Goal: Information Seeking & Learning: Learn about a topic

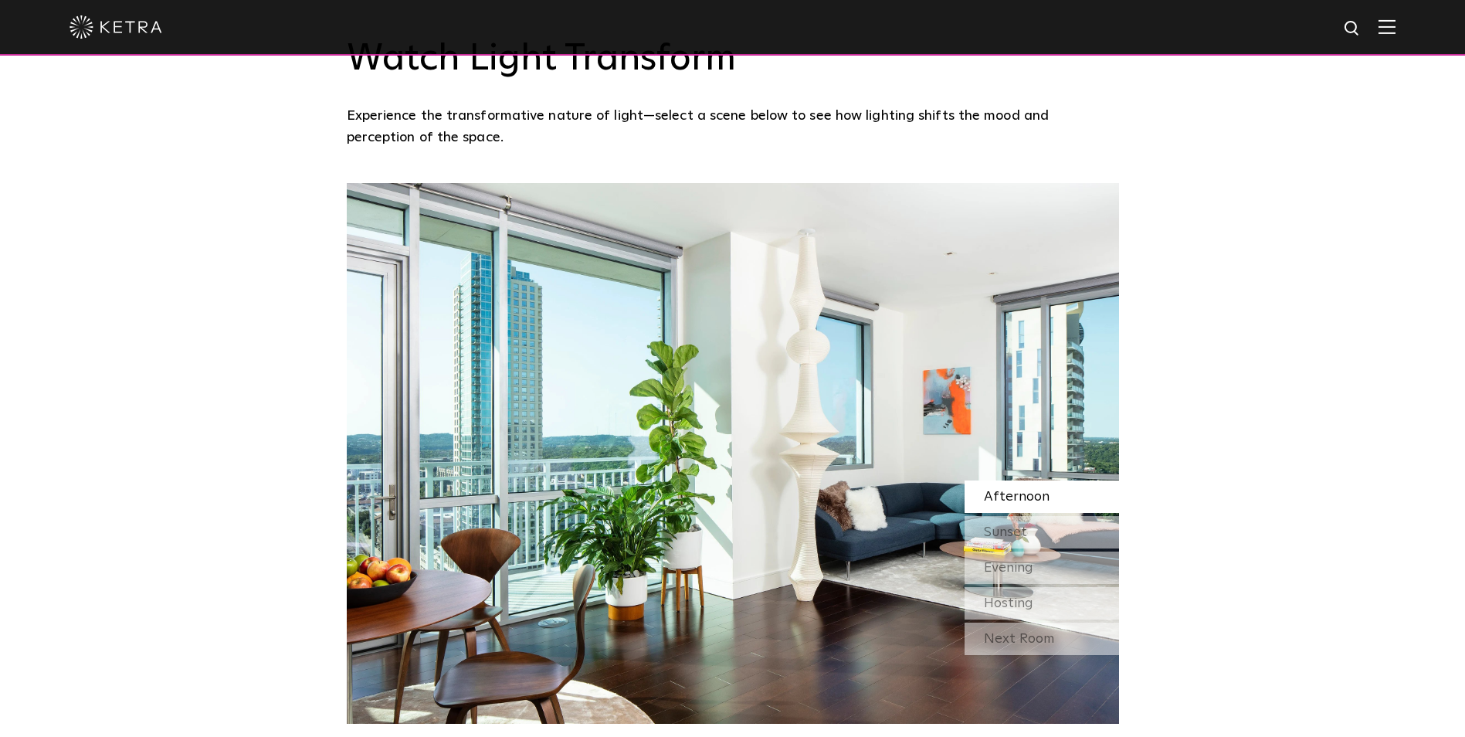
scroll to position [1622, 0]
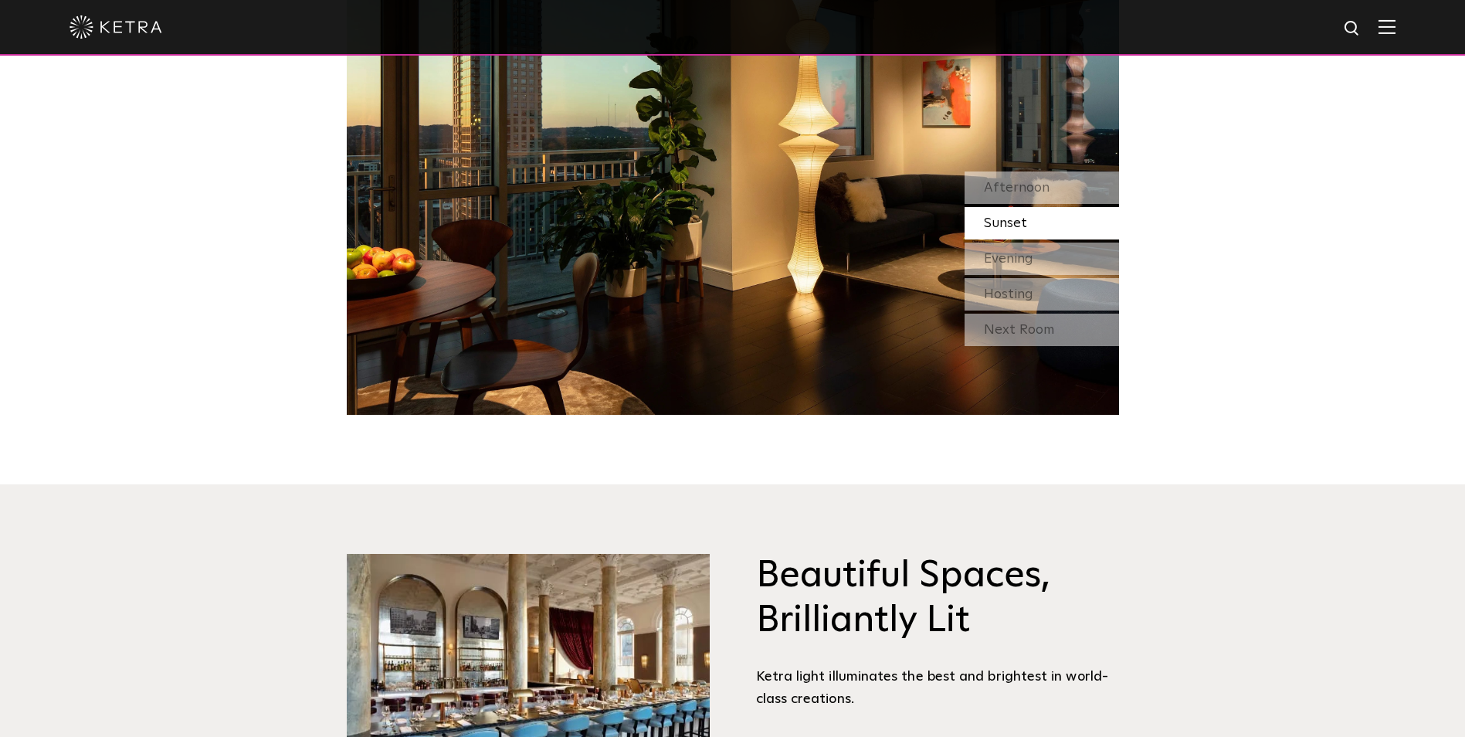
click at [1396, 20] on img at bounding box center [1387, 26] width 17 height 15
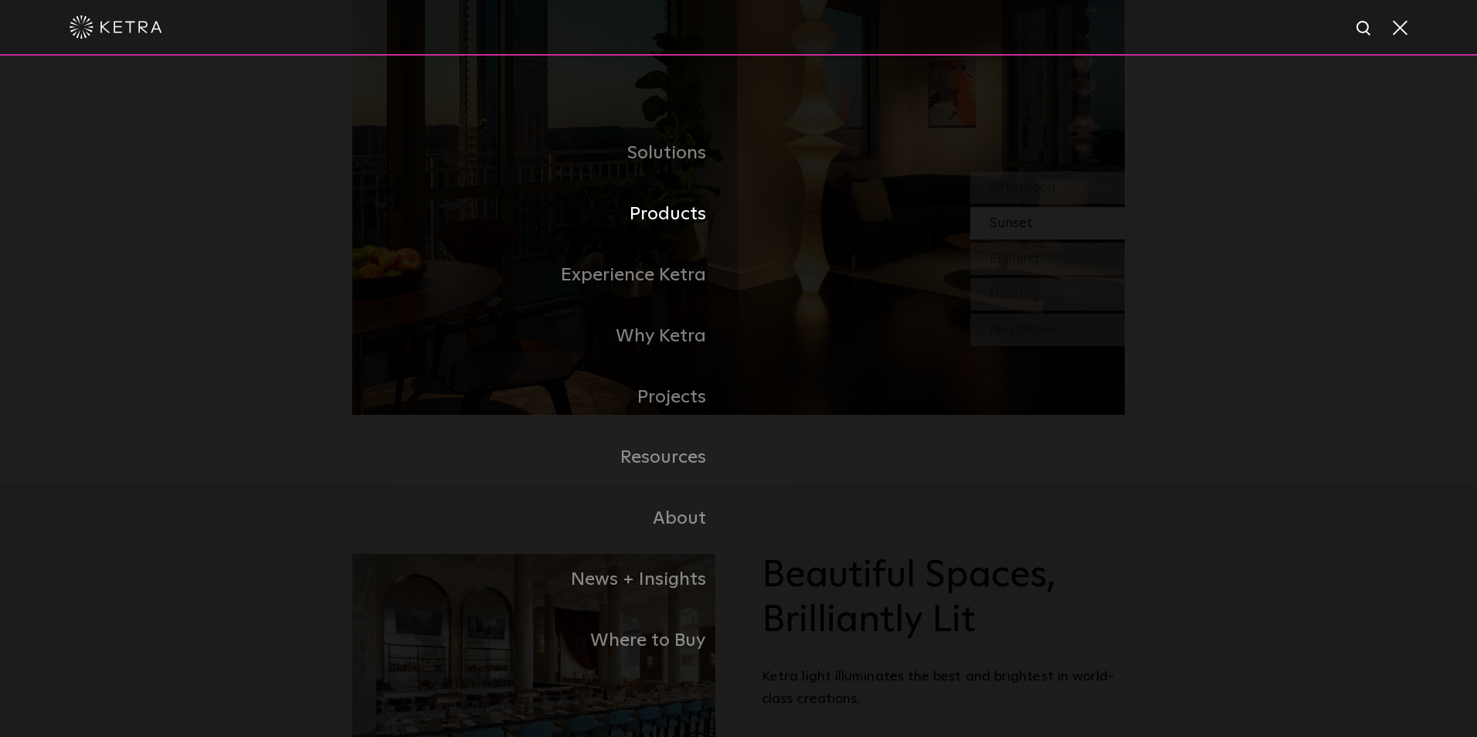
click at [661, 213] on link "Products" at bounding box center [545, 214] width 386 height 61
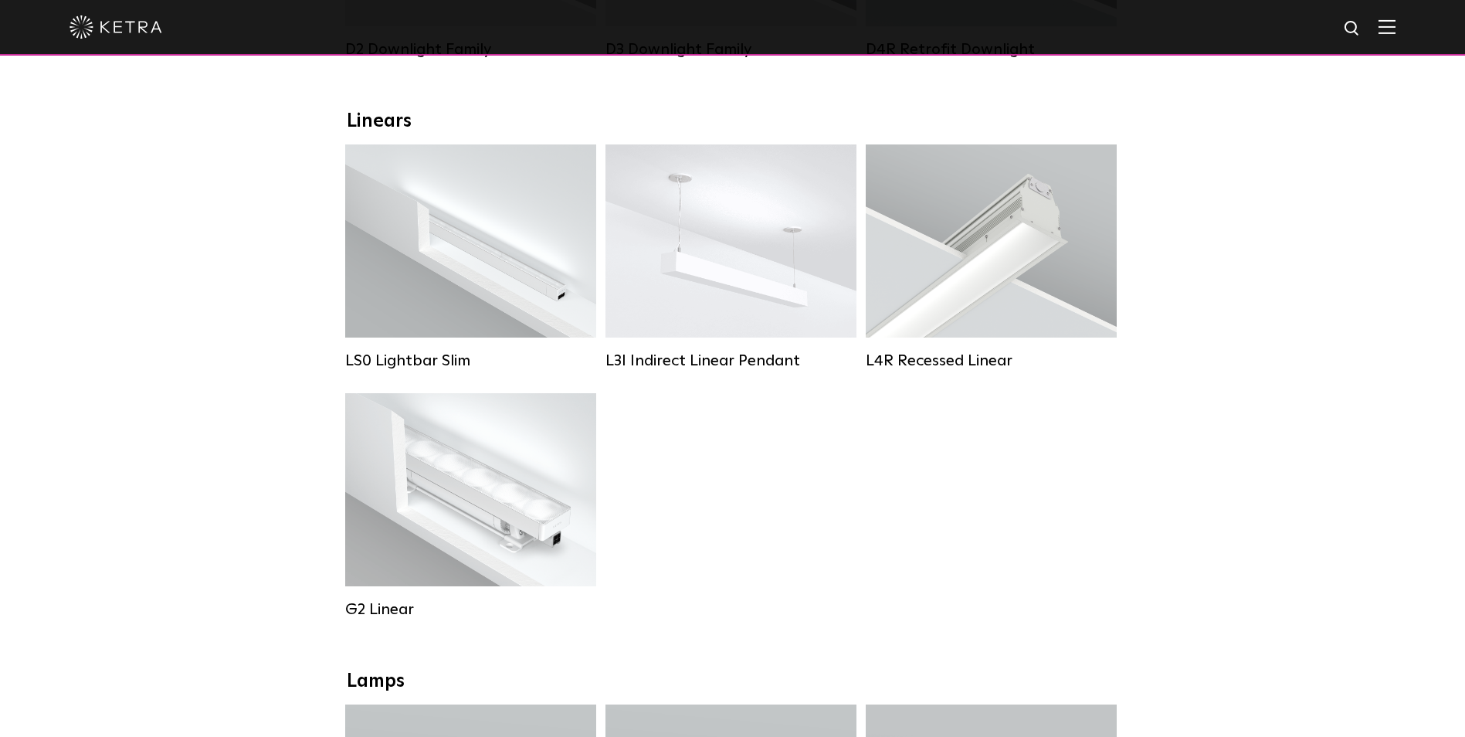
scroll to position [541, 0]
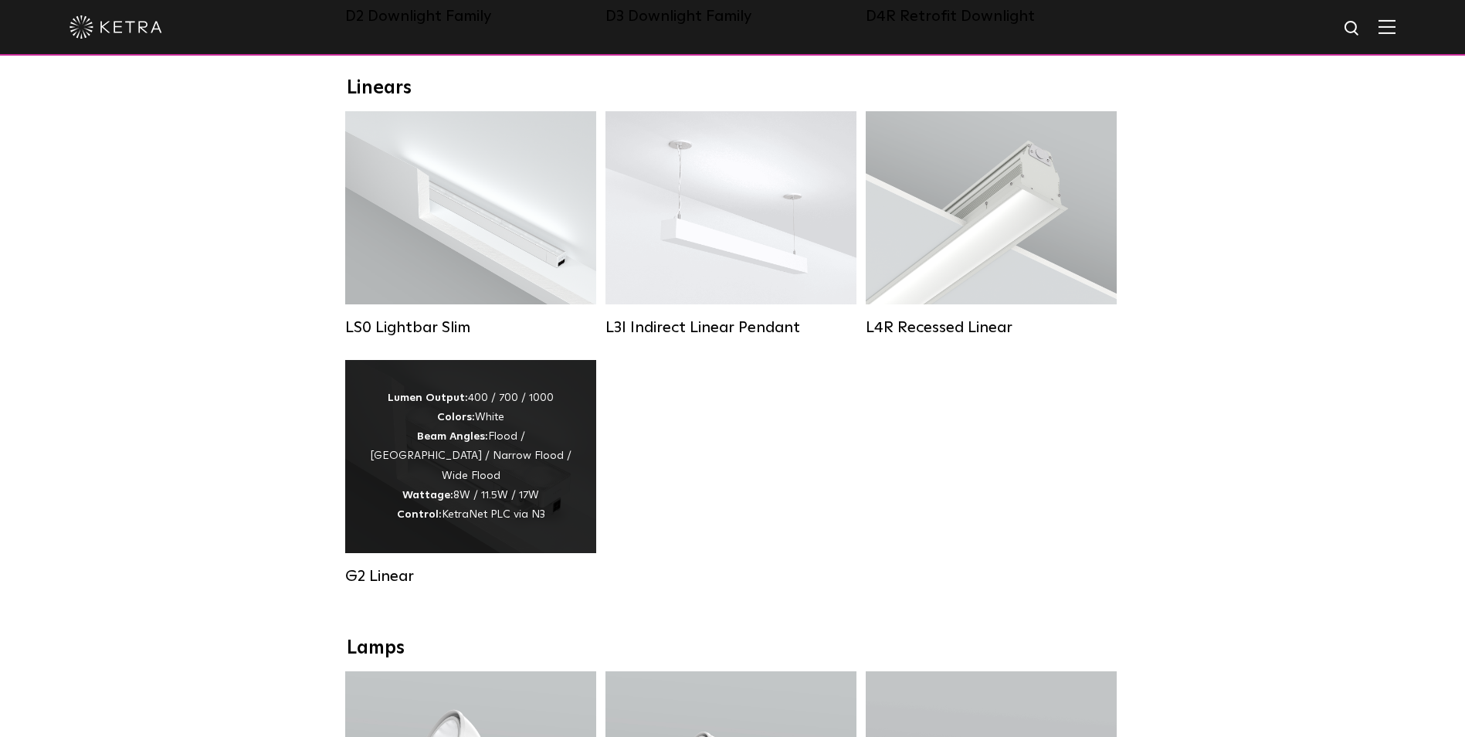
click at [443, 469] on div "Lumen Output: 400 / 700 / 1000 Colors: White Beam Angles: Flood / Graze / Narro…" at bounding box center [470, 456] width 205 height 136
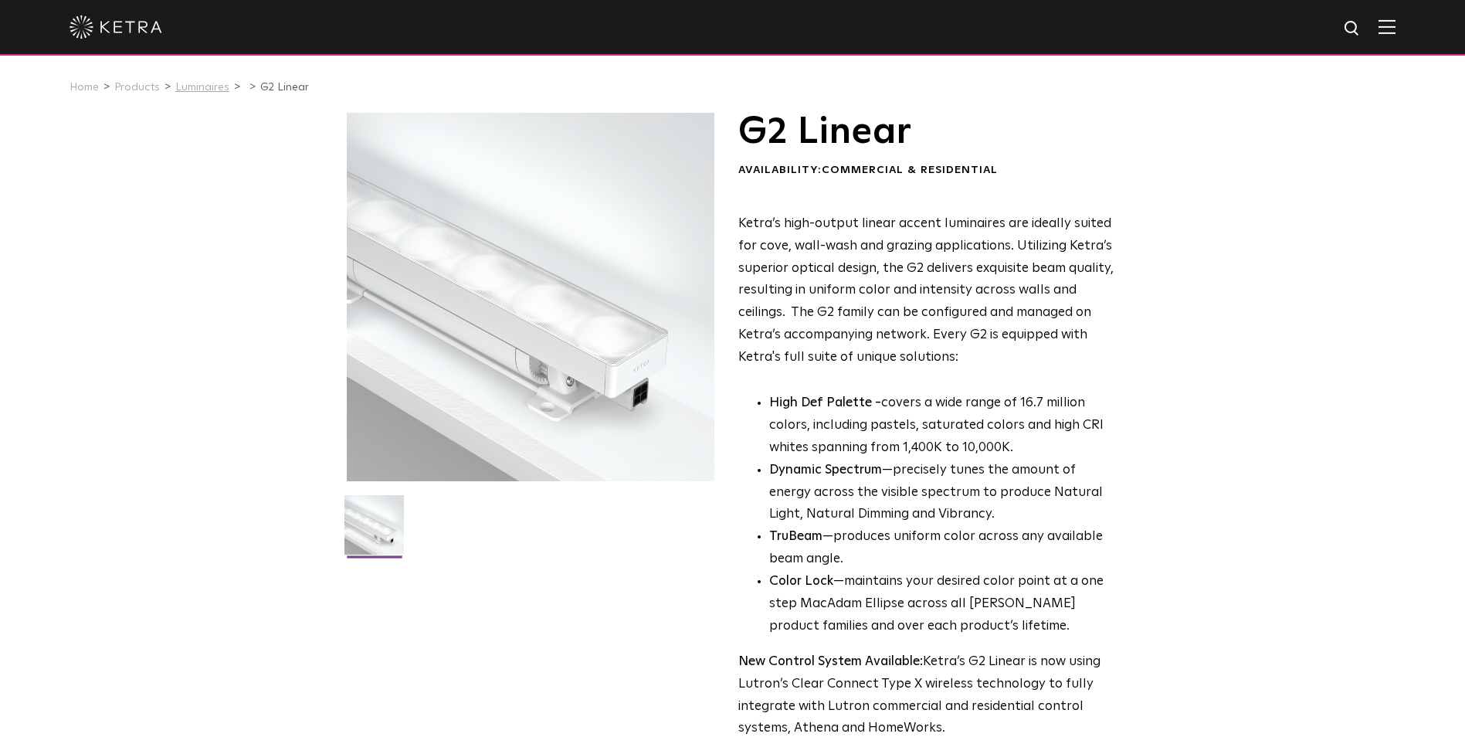
click at [181, 90] on link "Luminaires" at bounding box center [202, 87] width 54 height 11
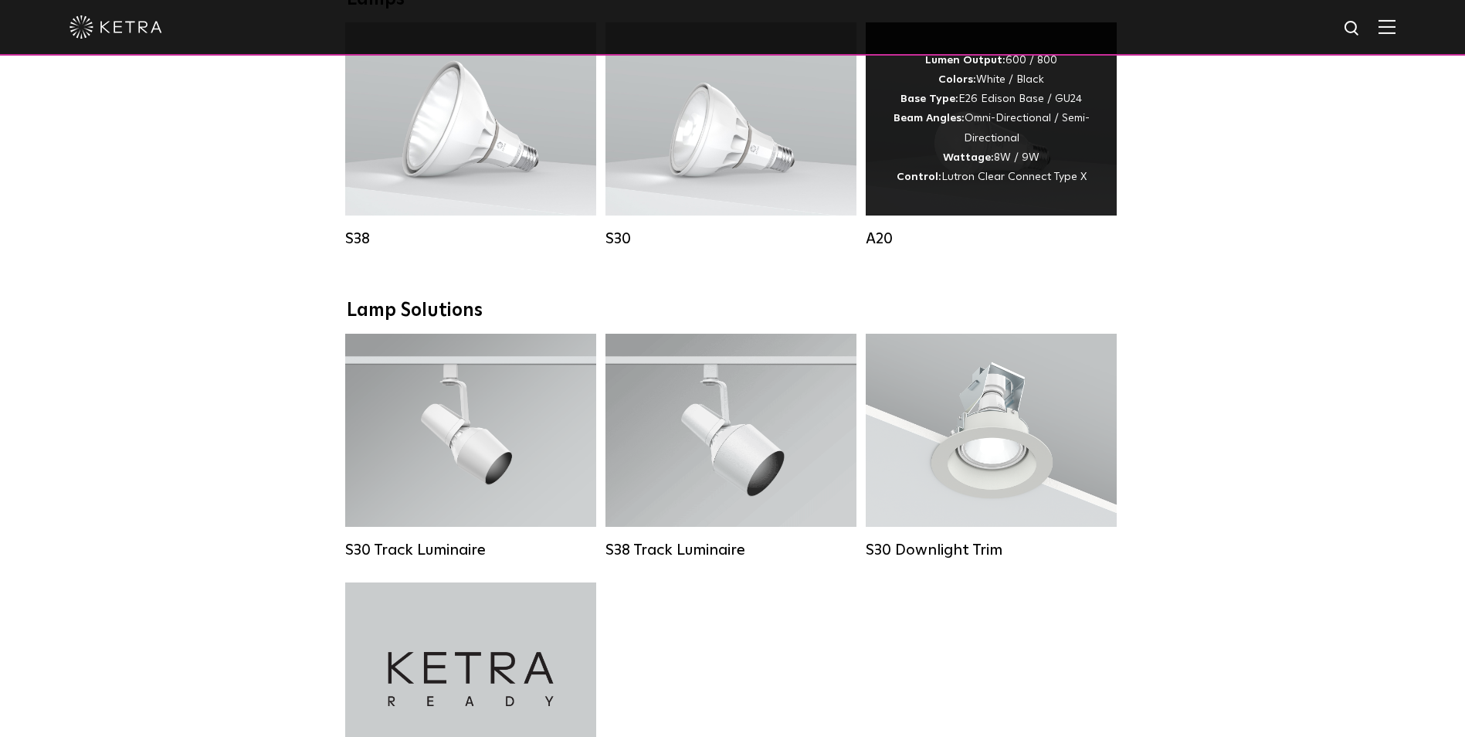
scroll to position [1313, 0]
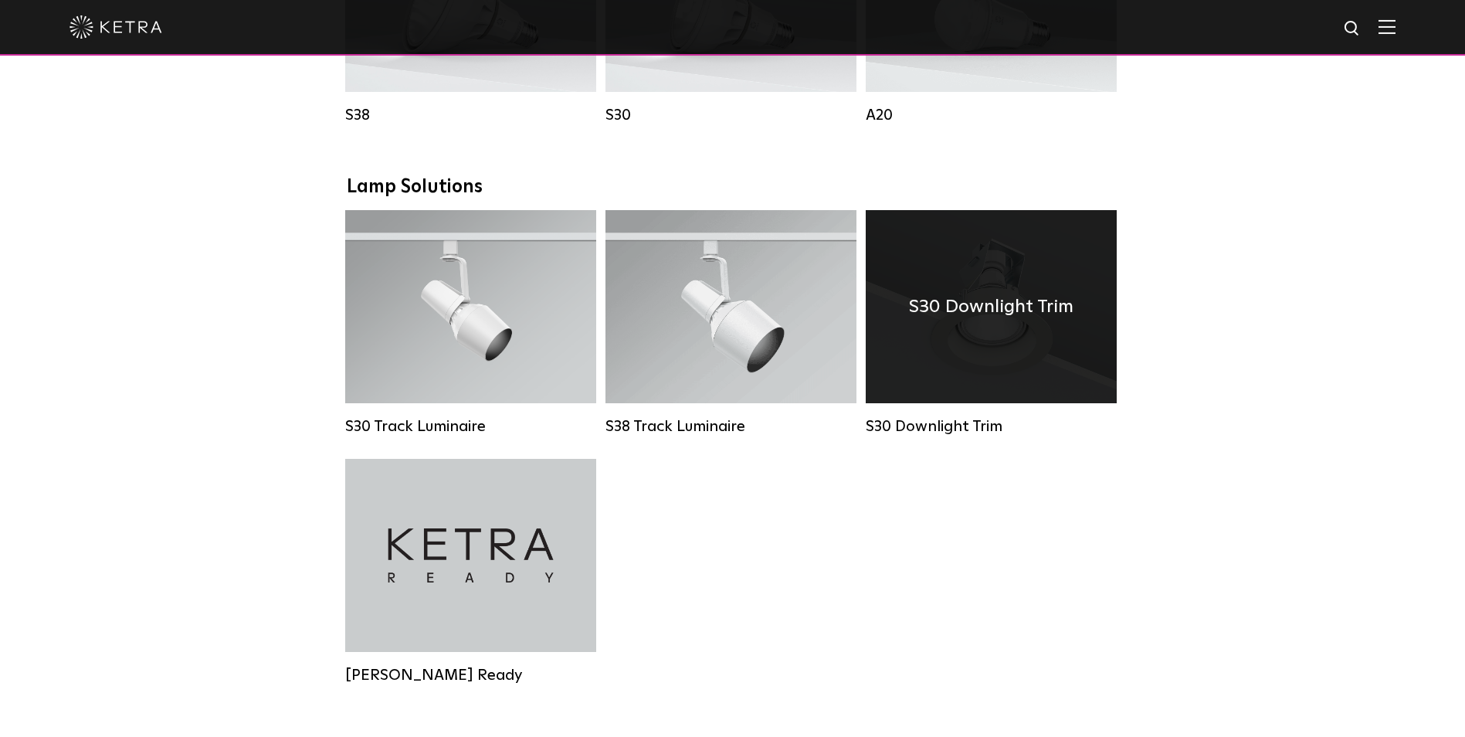
click at [989, 365] on div "S30 Downlight Trim" at bounding box center [991, 306] width 251 height 193
